Goal: Check status: Check status

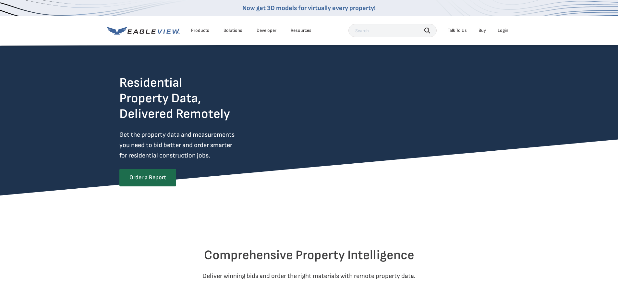
click at [504, 32] on div "Login" at bounding box center [503, 31] width 11 height 6
click at [498, 31] on div "Login" at bounding box center [503, 31] width 11 height 6
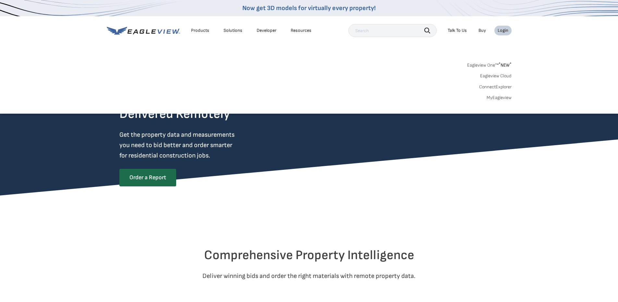
click at [503, 99] on link "MyEagleview" at bounding box center [499, 98] width 25 height 6
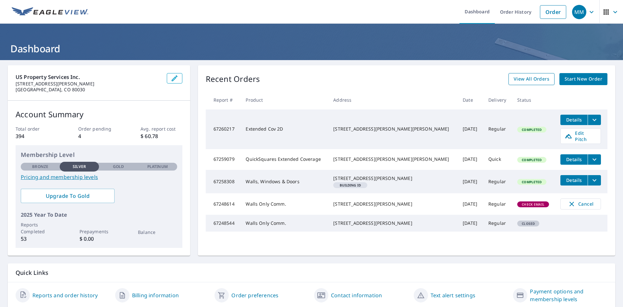
click at [534, 80] on span "View All Orders" at bounding box center [532, 79] width 36 height 8
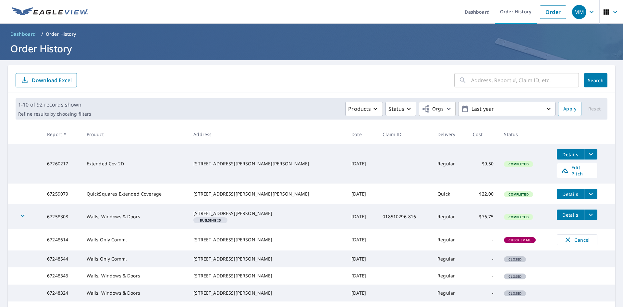
click at [480, 85] on input "text" at bounding box center [525, 80] width 108 height 18
paste input "6278 South Killarney Court Centennial,"
type input "6278 South Killarney Court Centennial,"
click button "Search" at bounding box center [595, 80] width 23 height 14
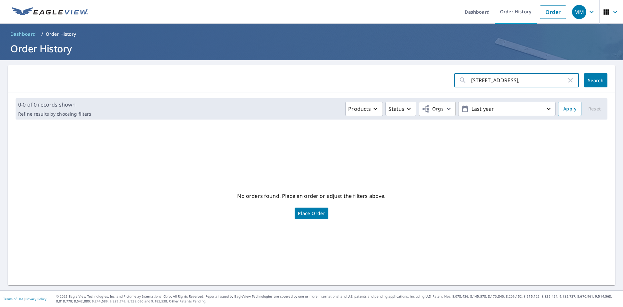
click at [560, 81] on input "6278 South Killarney Court Centennial," at bounding box center [518, 80] width 95 height 18
click at [561, 83] on input "6278 South Killarney Court Centennial," at bounding box center [518, 80] width 95 height 18
type input "6278 South Killarne"
click at [586, 76] on button "Search" at bounding box center [595, 80] width 23 height 14
click at [552, 87] on input "6278 South Killarne" at bounding box center [518, 80] width 95 height 18
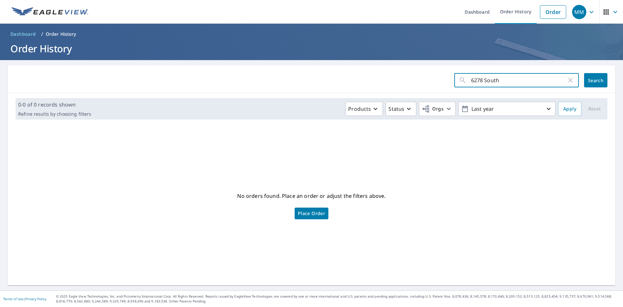
type input "6278 South"
click at [589, 82] on span "Search" at bounding box center [595, 80] width 13 height 6
